Goal: Task Accomplishment & Management: Use online tool/utility

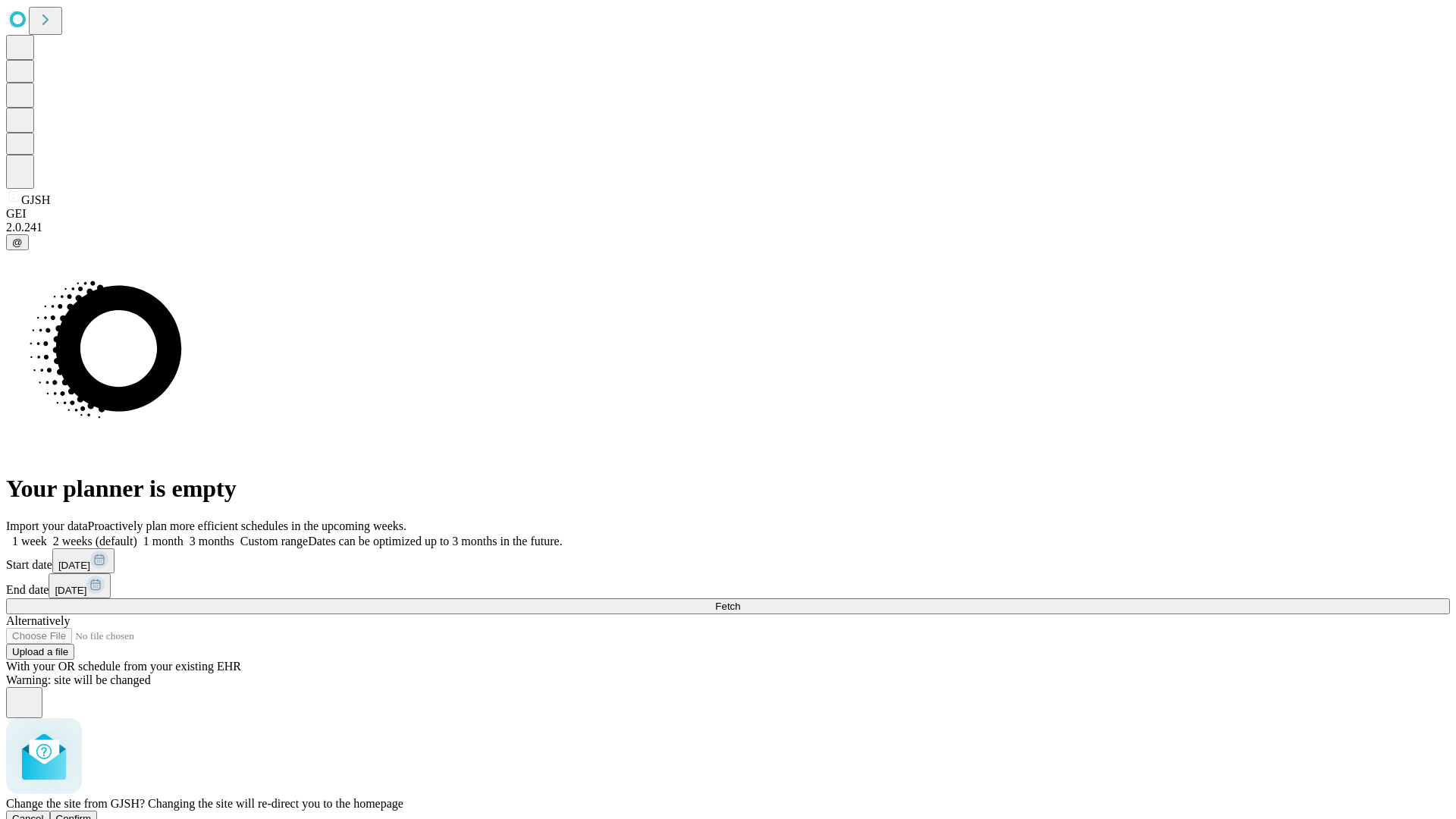
click at [92, 813] on span "Confirm" at bounding box center [73, 818] width 36 height 11
click at [47, 534] on label "1 week" at bounding box center [27, 541] width 41 height 13
click at [740, 600] on span "Fetch" at bounding box center [727, 606] width 25 height 11
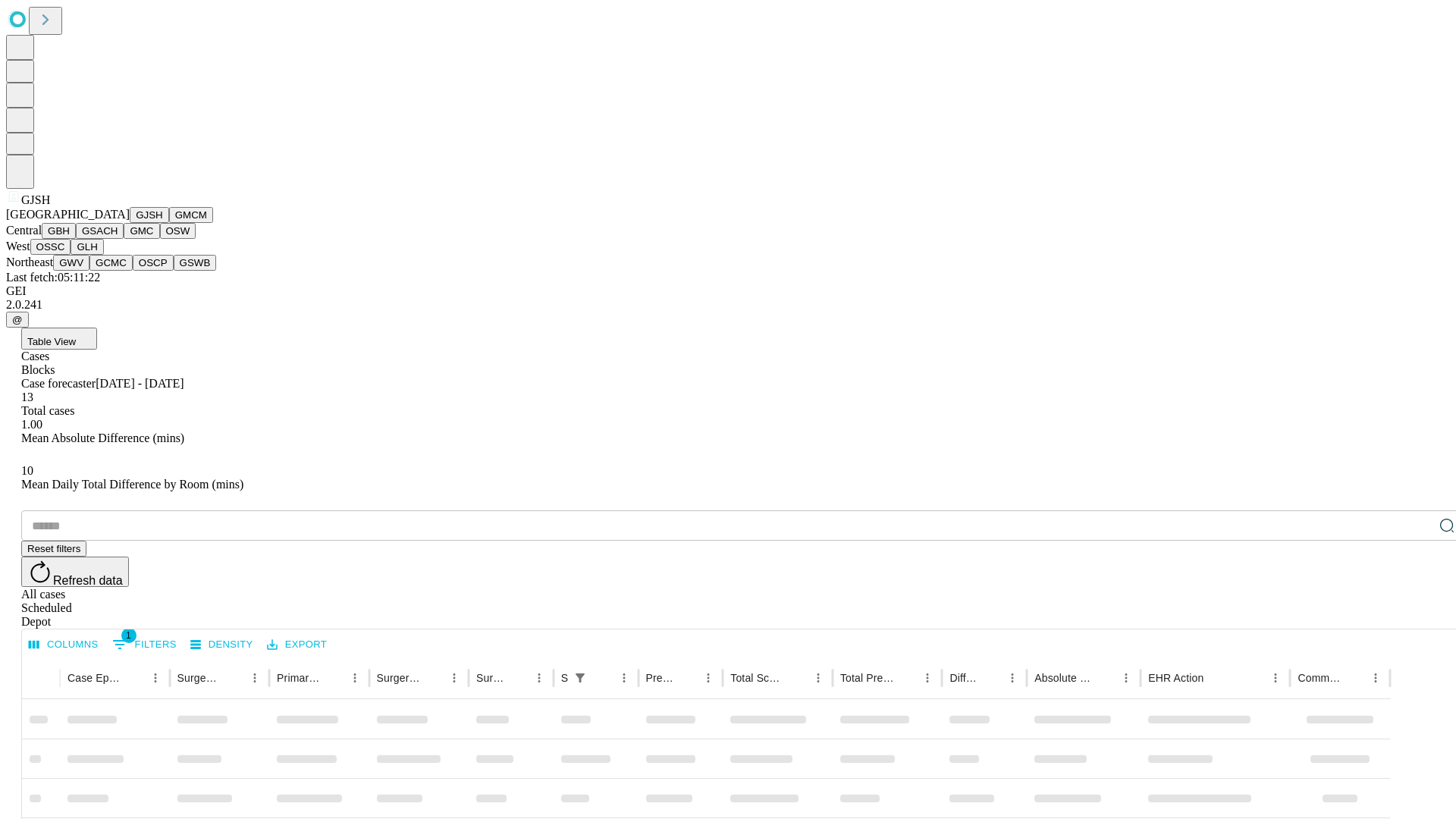
click at [169, 223] on button "GMCM" at bounding box center [191, 214] width 44 height 16
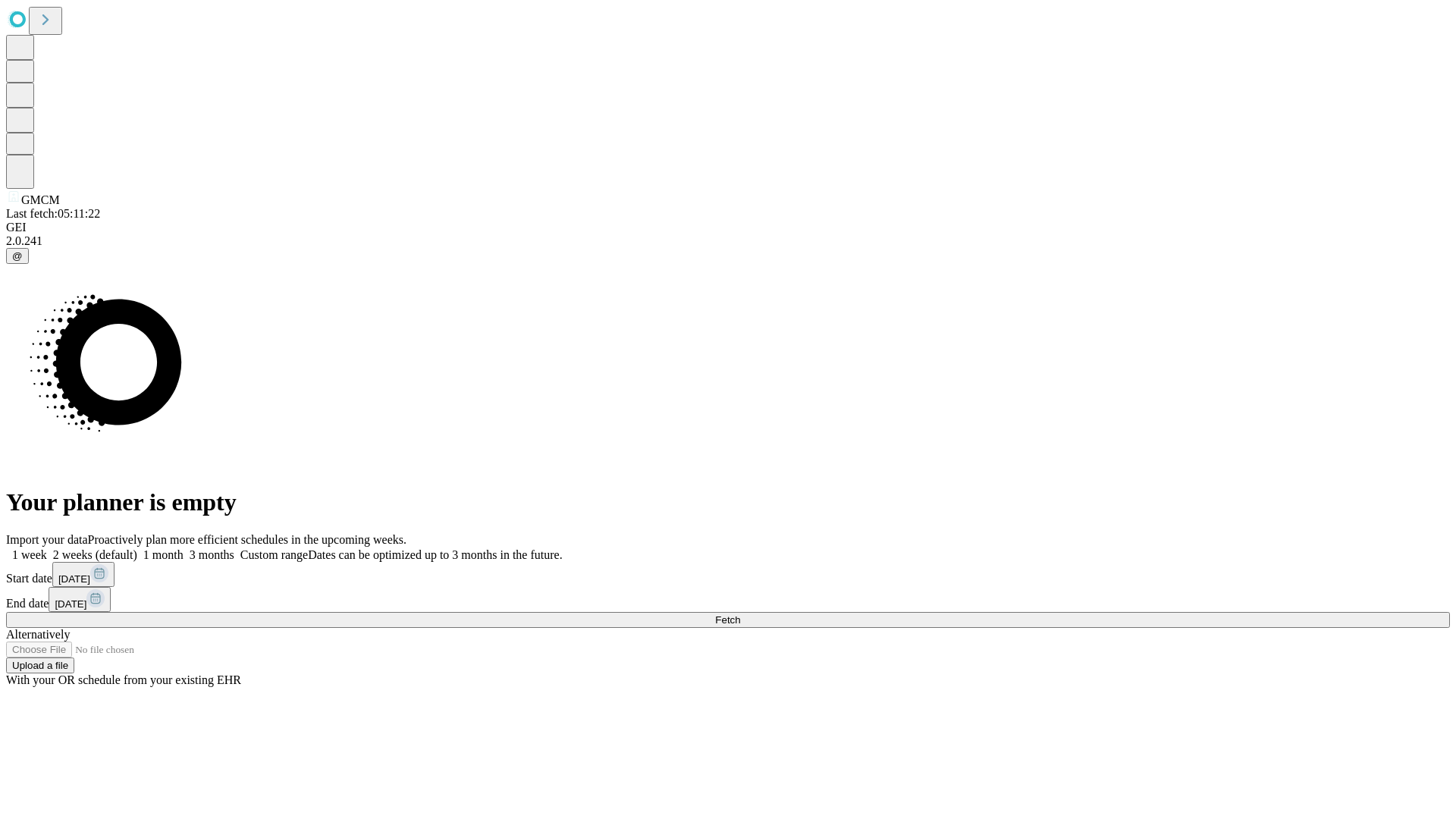
click at [740, 614] on span "Fetch" at bounding box center [727, 620] width 25 height 11
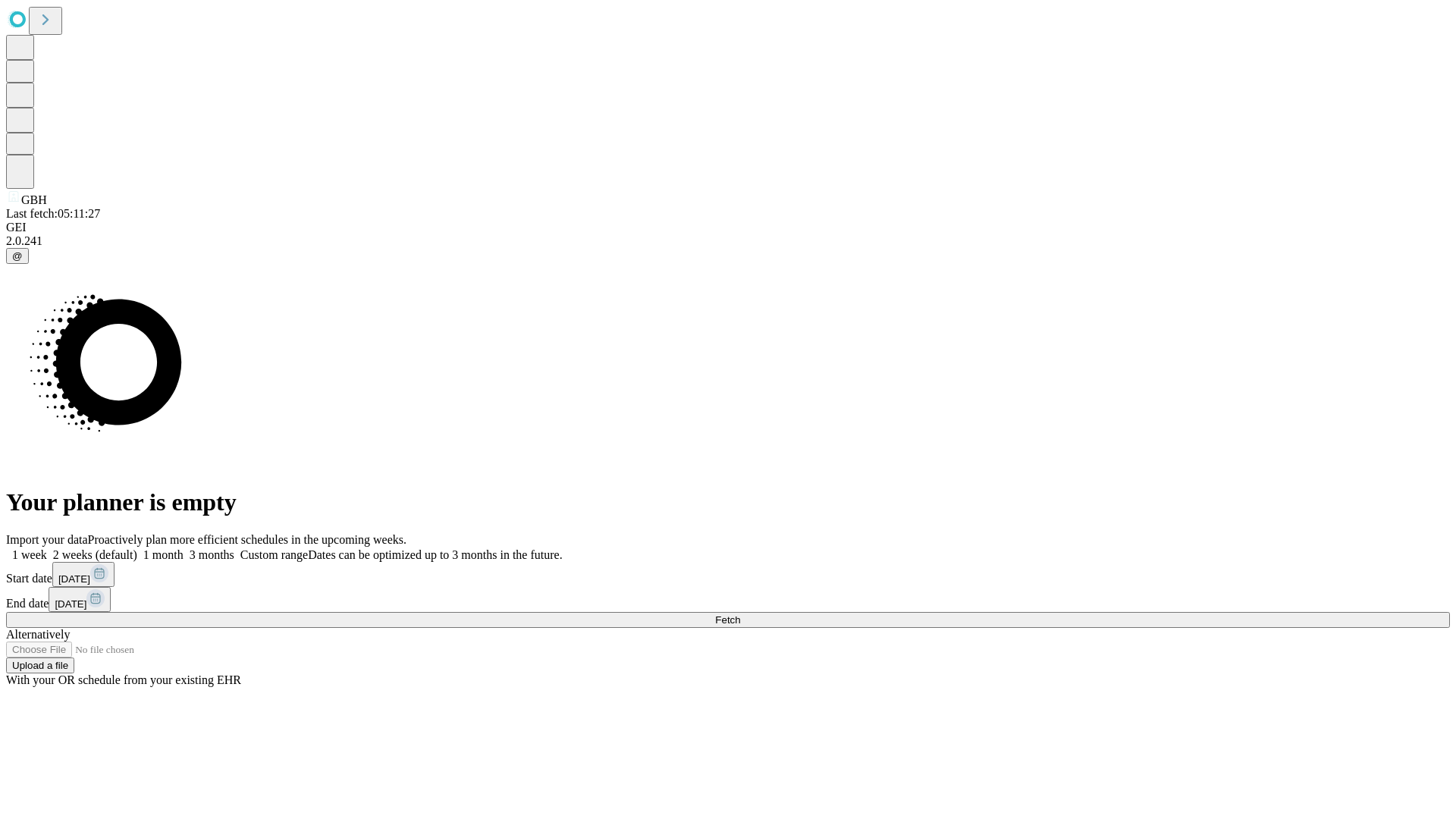
click at [47, 548] on label "1 week" at bounding box center [27, 555] width 41 height 13
click at [740, 614] on span "Fetch" at bounding box center [727, 620] width 25 height 11
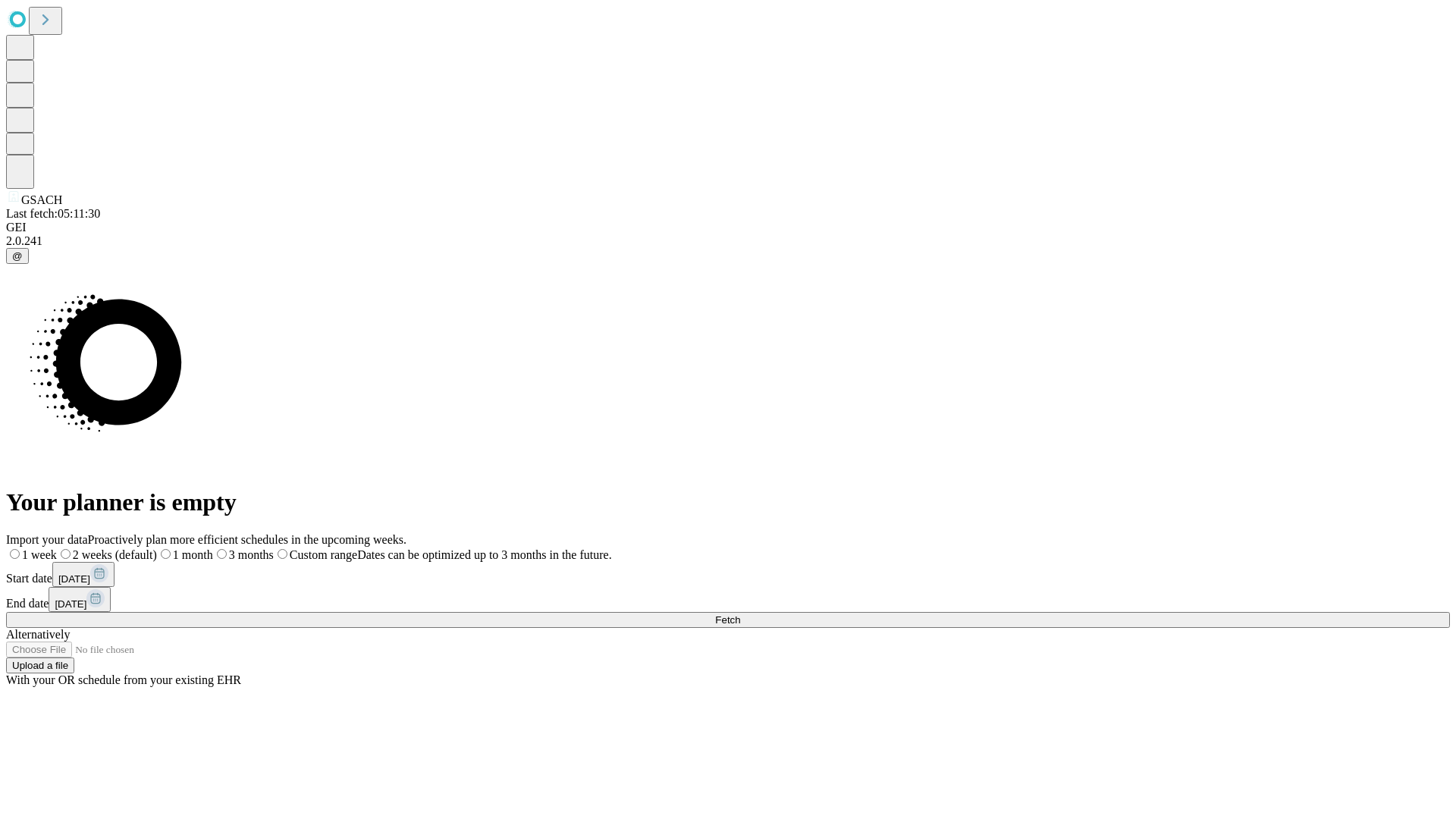
click at [57, 548] on label "1 week" at bounding box center [32, 555] width 51 height 13
click at [740, 614] on span "Fetch" at bounding box center [727, 620] width 25 height 11
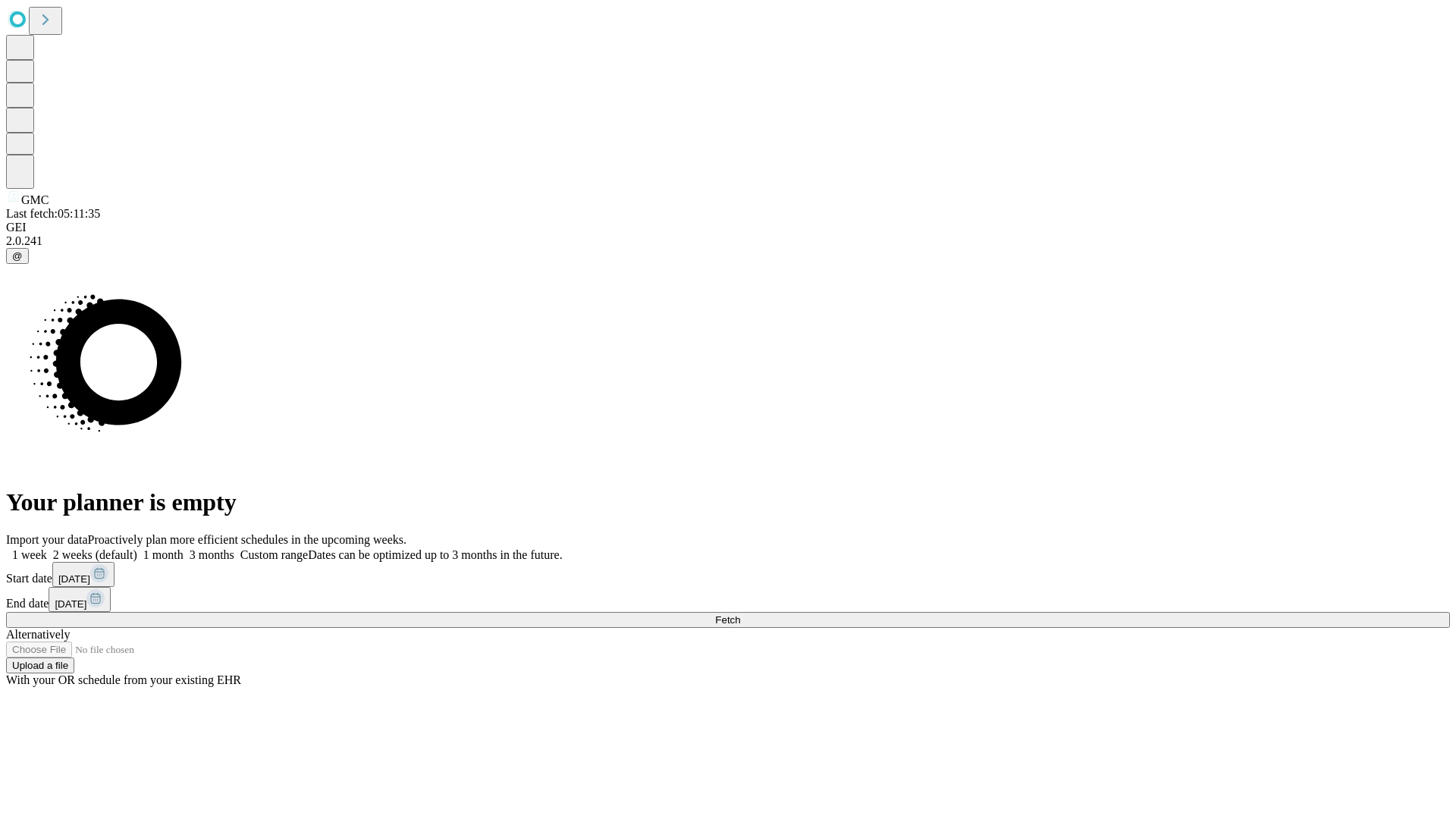
click at [740, 614] on span "Fetch" at bounding box center [727, 620] width 25 height 11
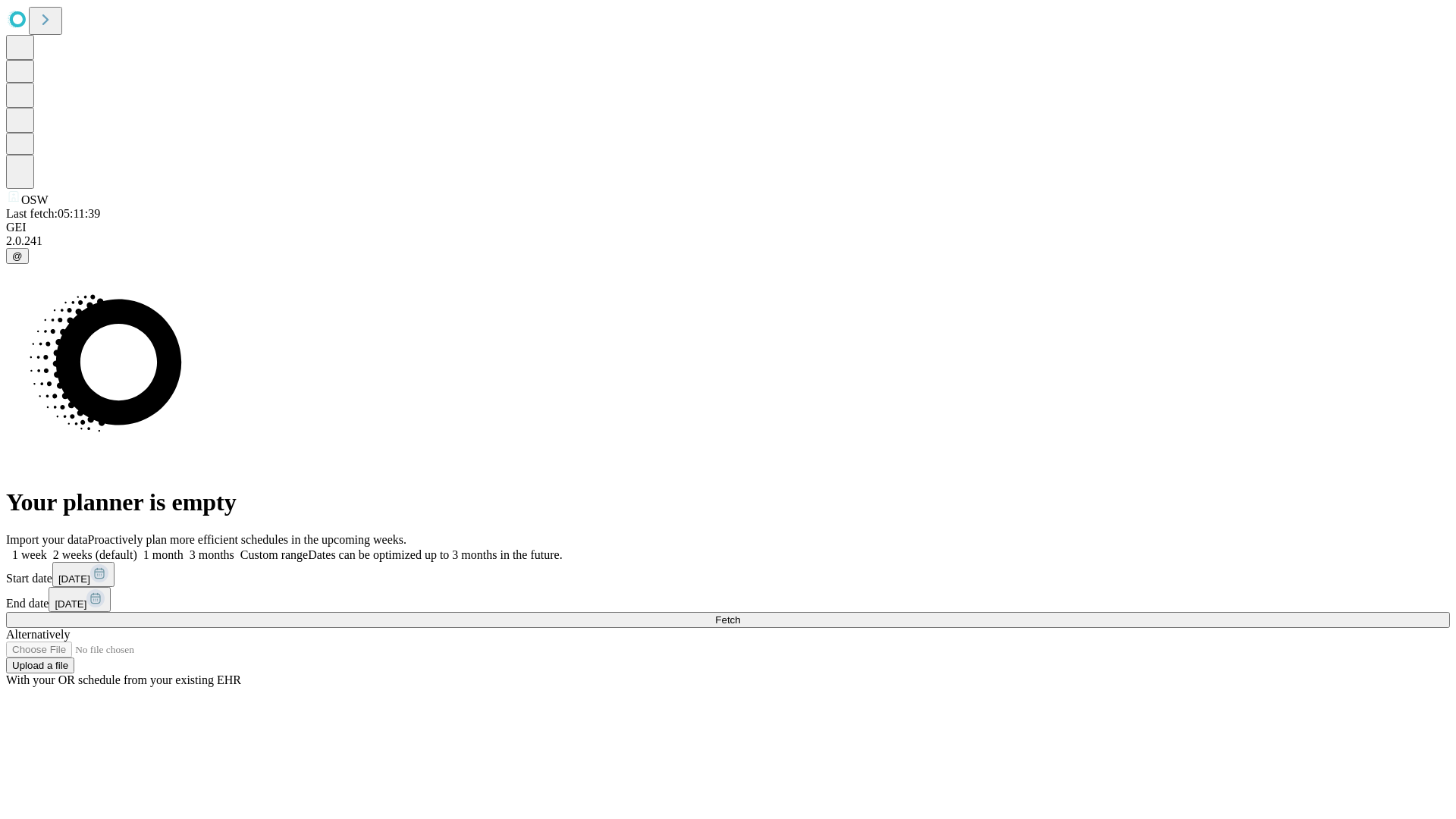
click at [47, 548] on label "1 week" at bounding box center [27, 555] width 41 height 13
click at [740, 614] on span "Fetch" at bounding box center [727, 620] width 25 height 11
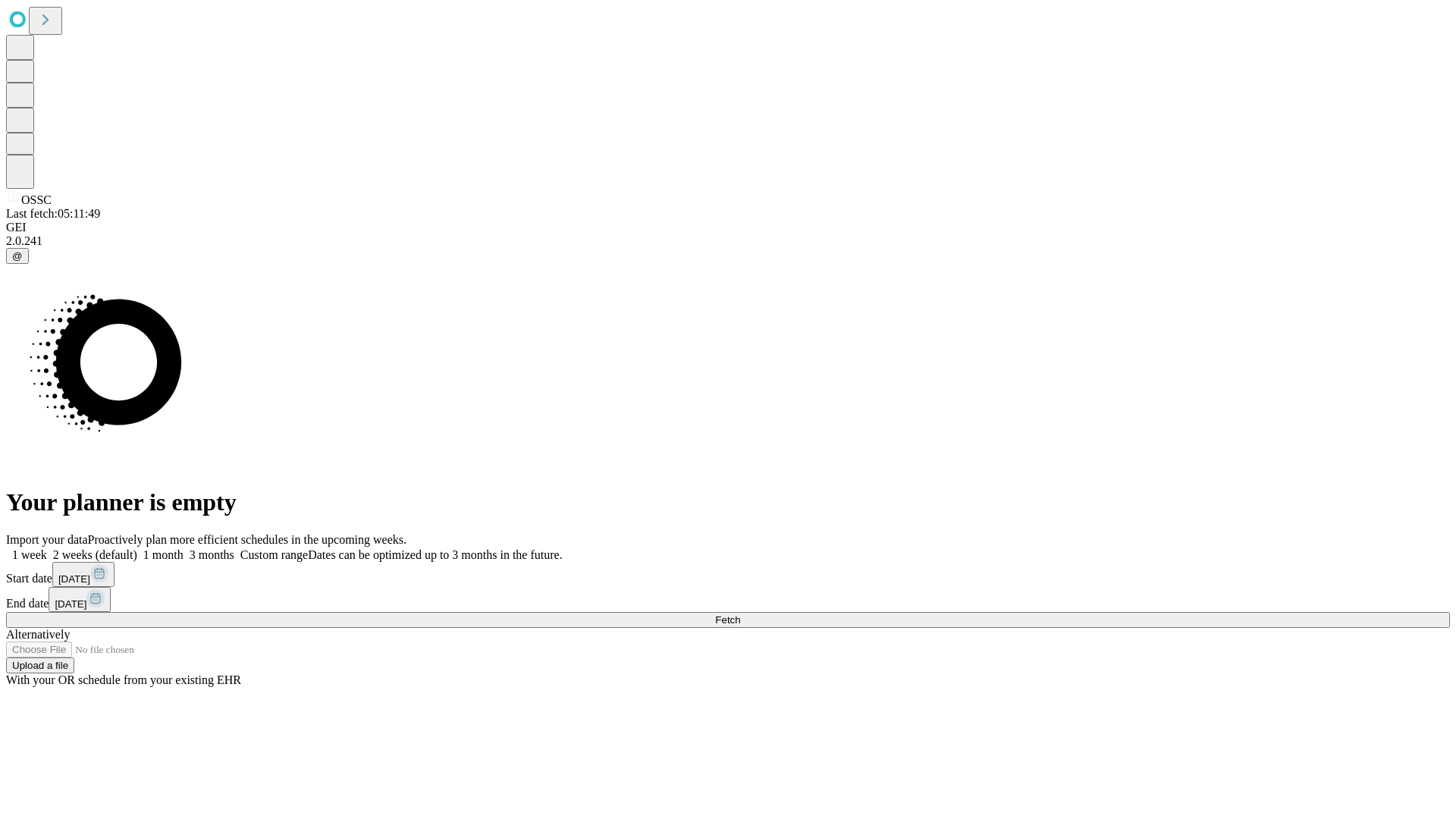
click at [47, 548] on label "1 week" at bounding box center [27, 555] width 41 height 13
click at [740, 614] on span "Fetch" at bounding box center [727, 620] width 25 height 11
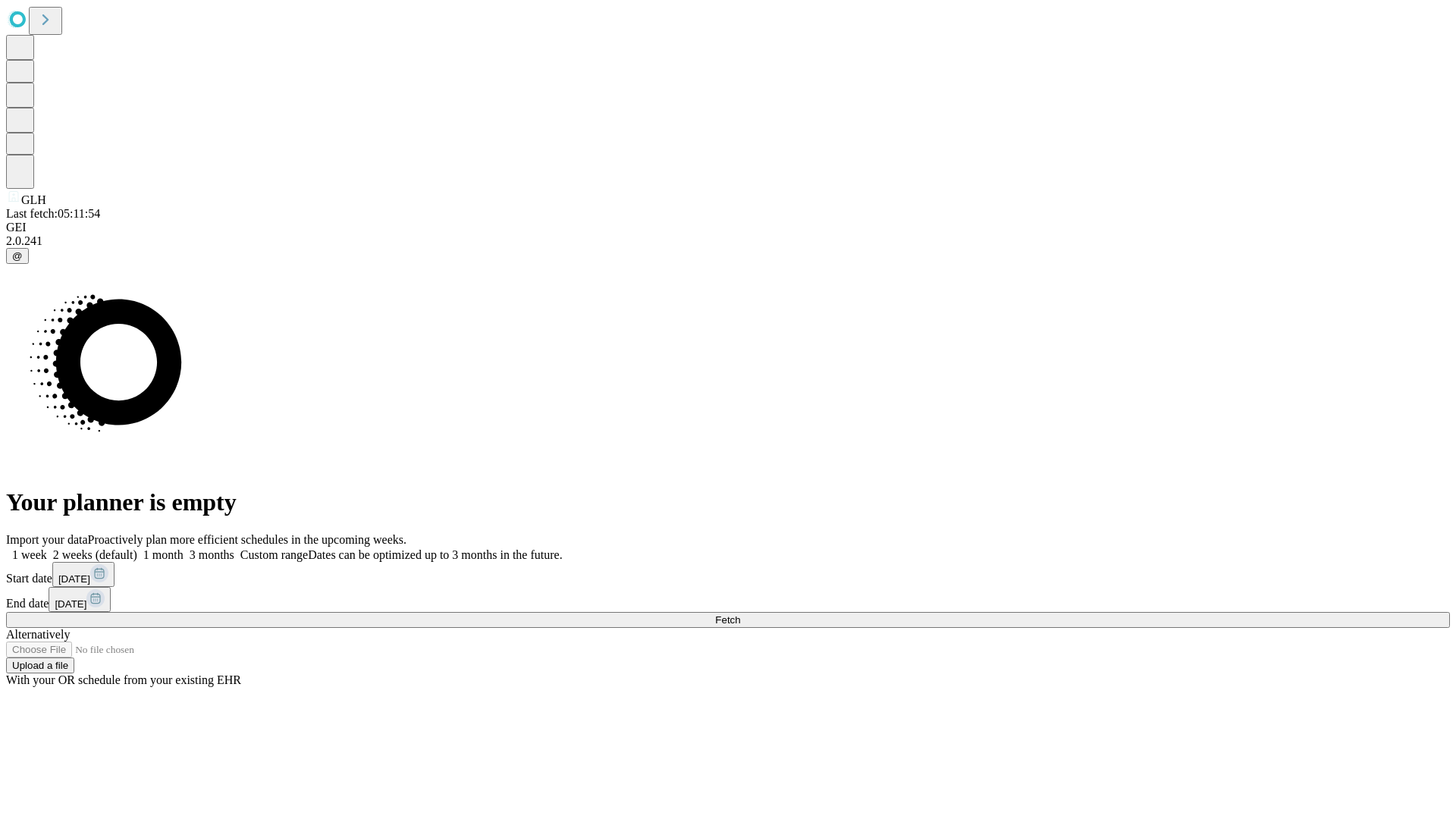
click at [47, 548] on label "1 week" at bounding box center [27, 555] width 41 height 13
click at [740, 614] on span "Fetch" at bounding box center [727, 620] width 25 height 11
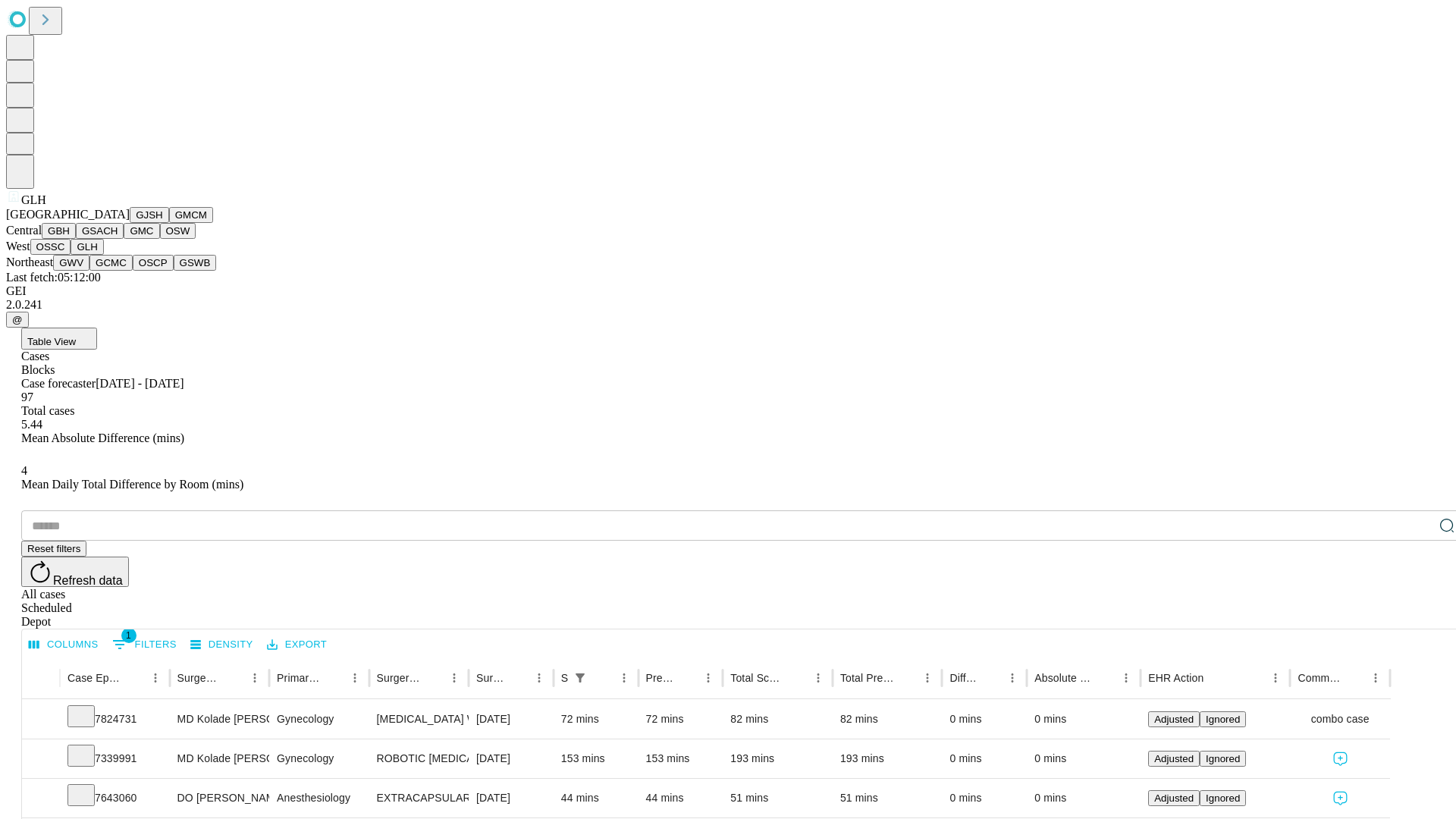
click at [90, 271] on button "GWV" at bounding box center [71, 262] width 37 height 16
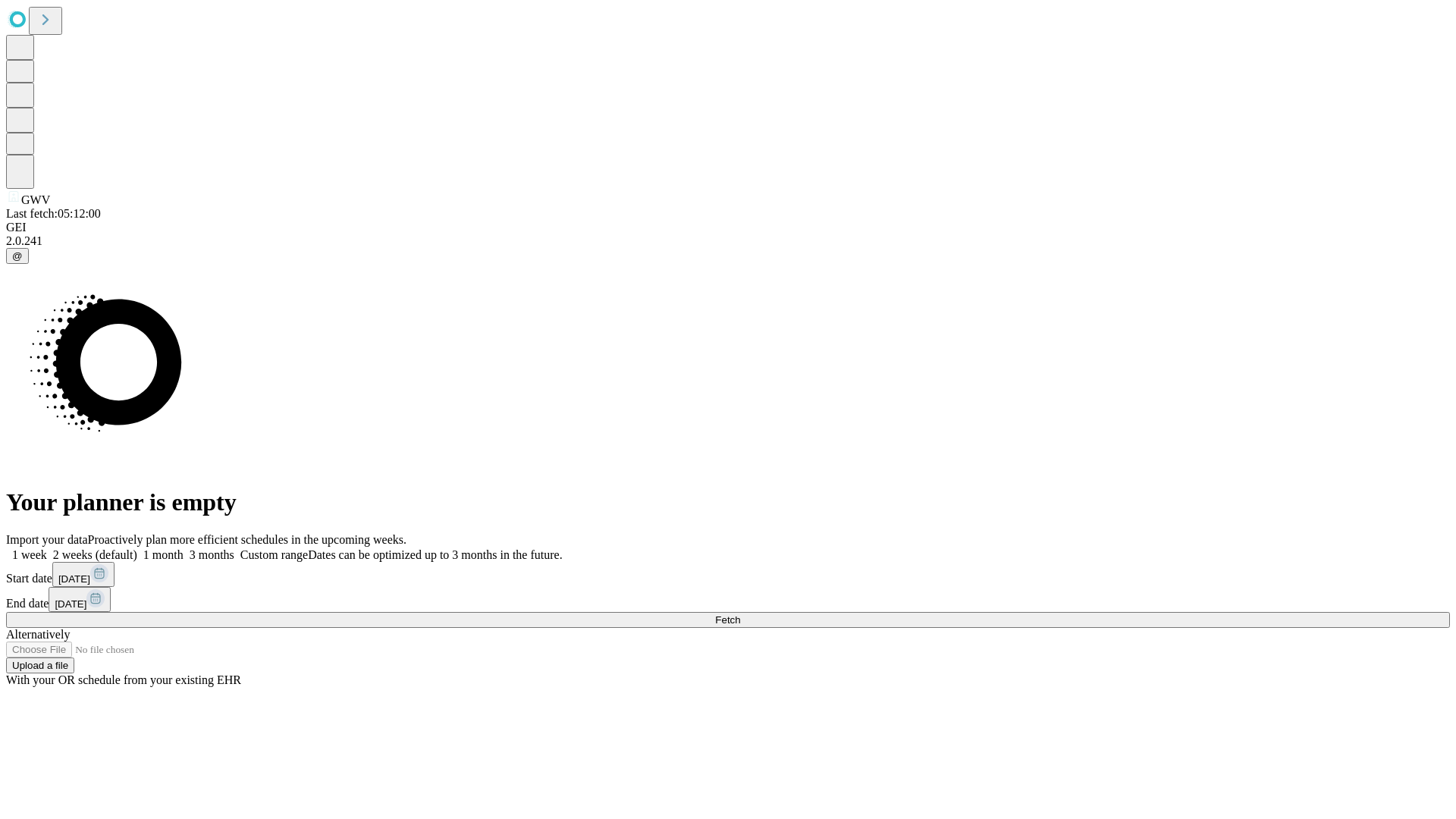
click at [47, 548] on label "1 week" at bounding box center [27, 555] width 41 height 13
click at [740, 614] on span "Fetch" at bounding box center [727, 620] width 25 height 11
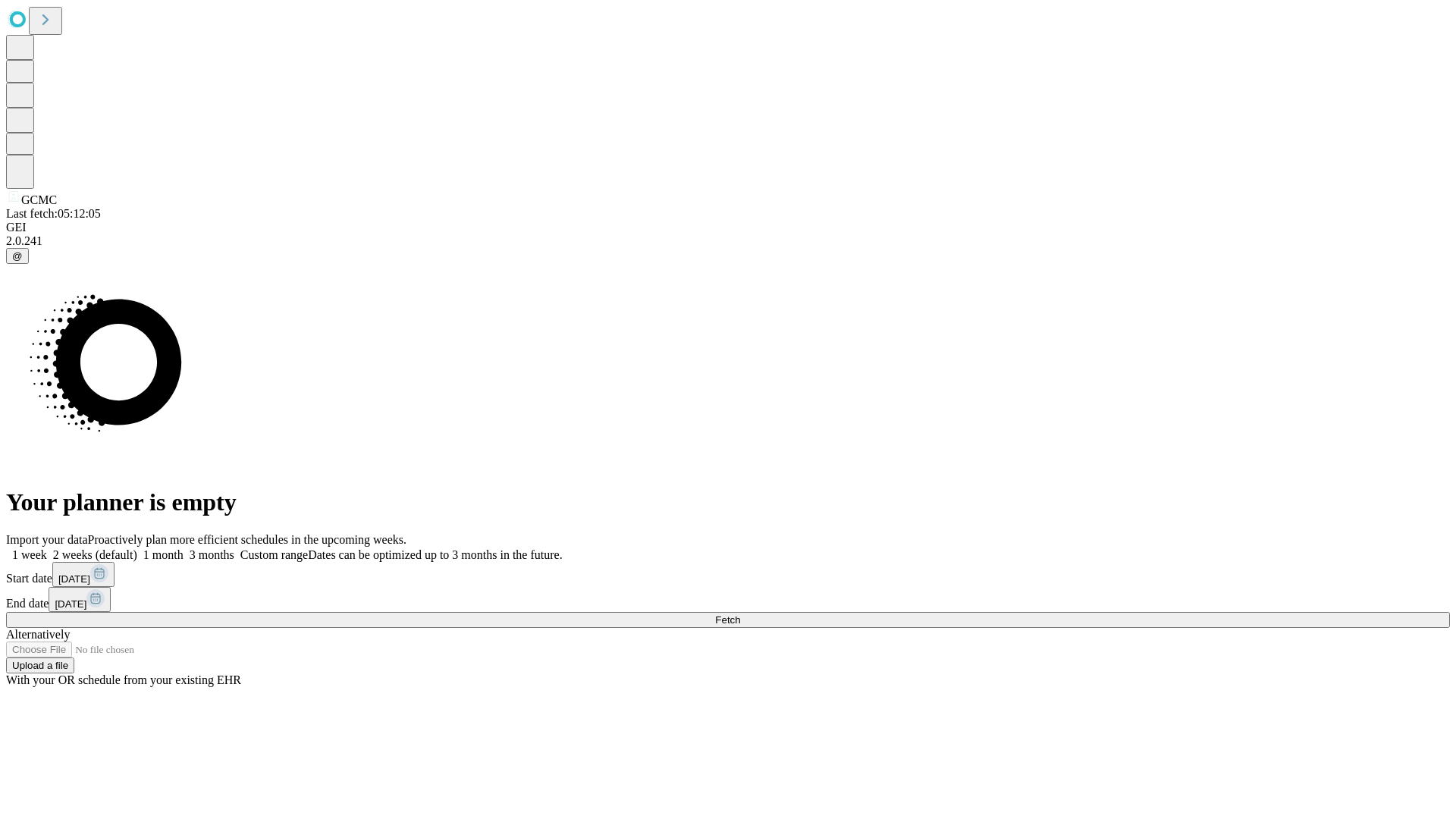
click at [47, 548] on label "1 week" at bounding box center [27, 555] width 41 height 13
click at [740, 614] on span "Fetch" at bounding box center [727, 620] width 25 height 11
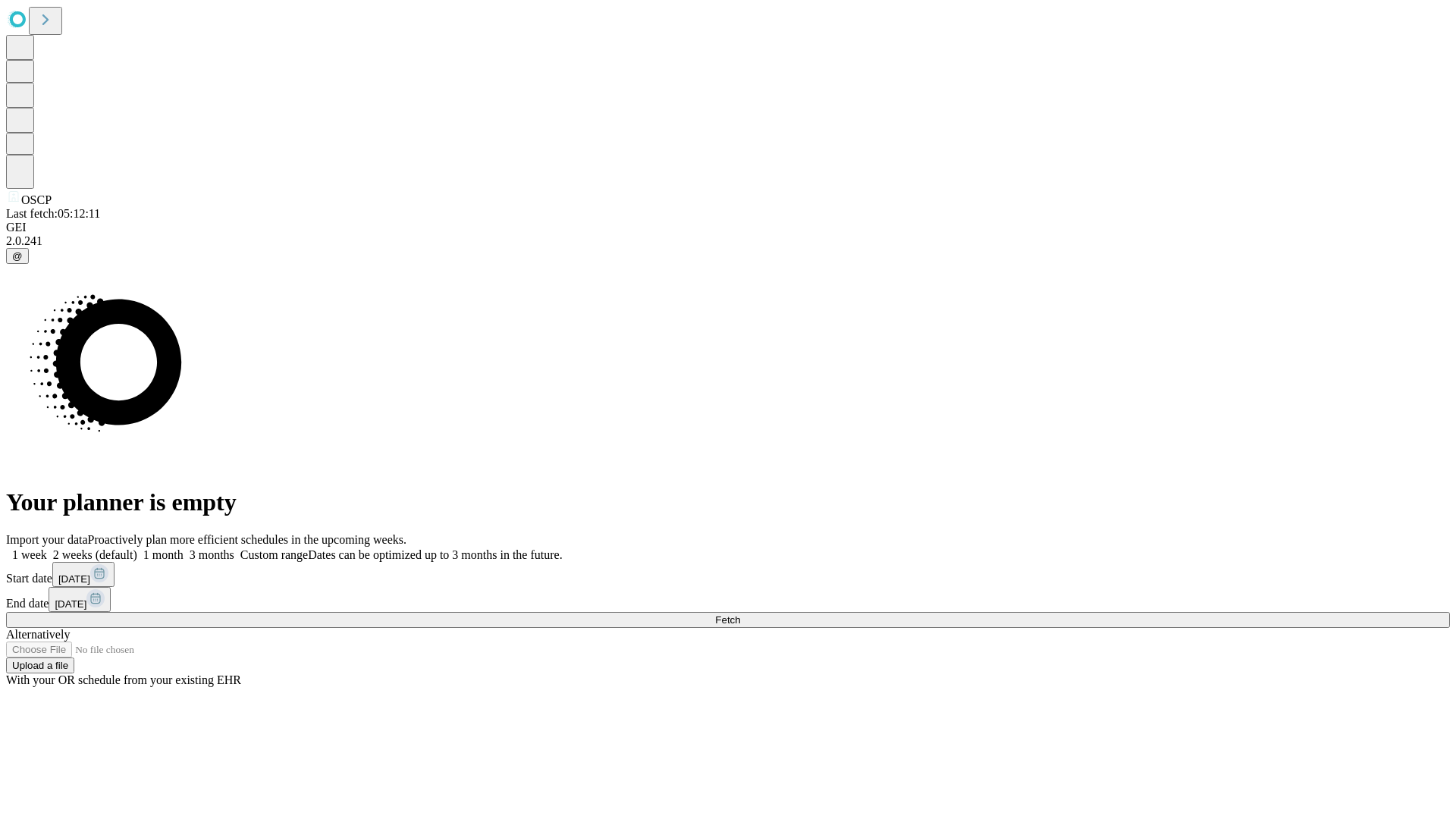
click at [47, 548] on label "1 week" at bounding box center [27, 555] width 41 height 13
click at [740, 614] on span "Fetch" at bounding box center [727, 620] width 25 height 11
click at [47, 548] on label "1 week" at bounding box center [27, 555] width 41 height 13
click at [740, 614] on span "Fetch" at bounding box center [727, 620] width 25 height 11
